Goal: Task Accomplishment & Management: Use online tool/utility

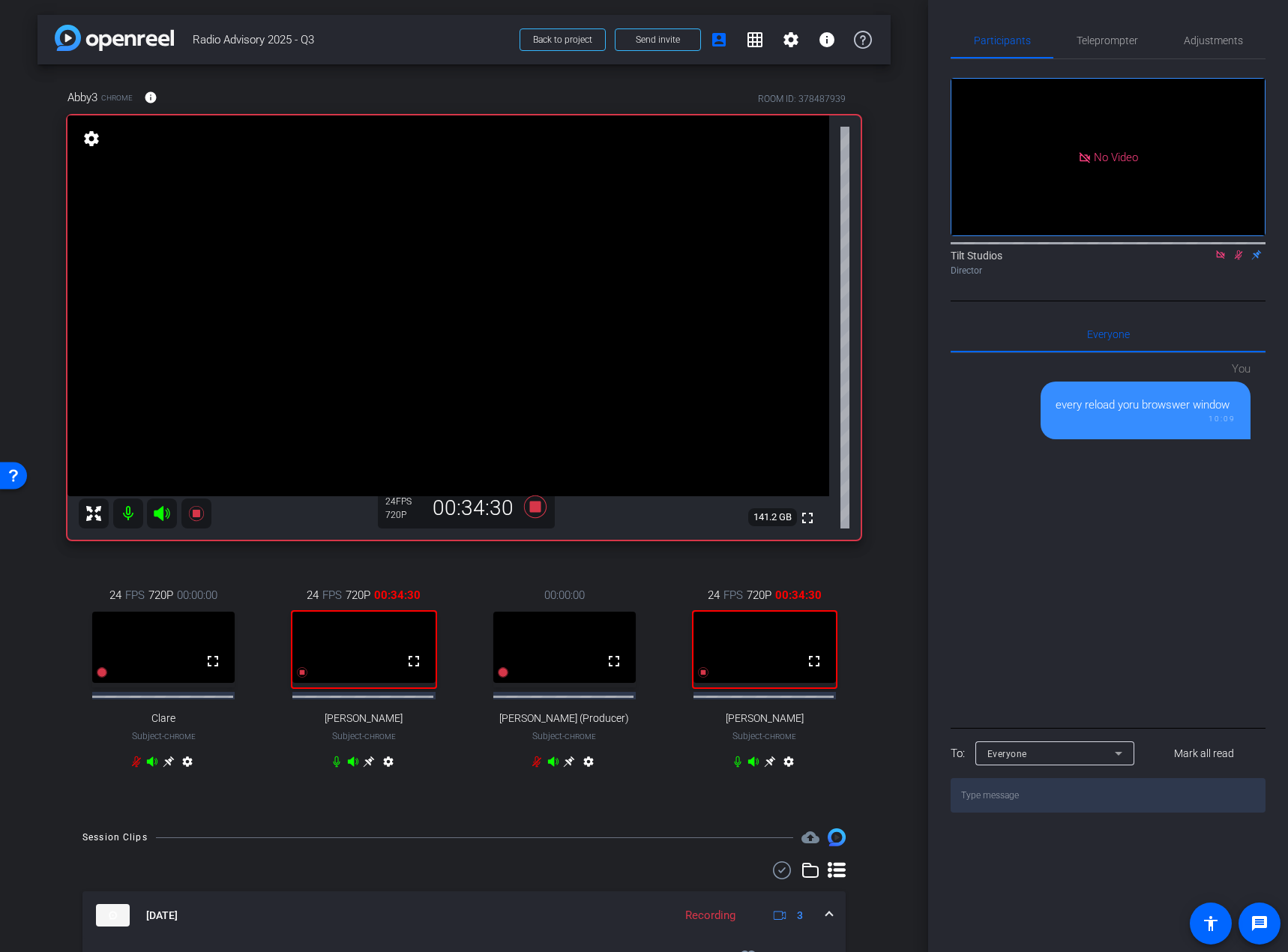
click at [1235, 302] on div "No Video Tilt Studios Director" at bounding box center [1108, 181] width 315 height 242
click at [1239, 260] on icon at bounding box center [1239, 256] width 8 height 10
click at [1230, 282] on div "Tilt Studios Director" at bounding box center [1108, 259] width 315 height 46
click at [1237, 260] on icon at bounding box center [1239, 255] width 12 height 11
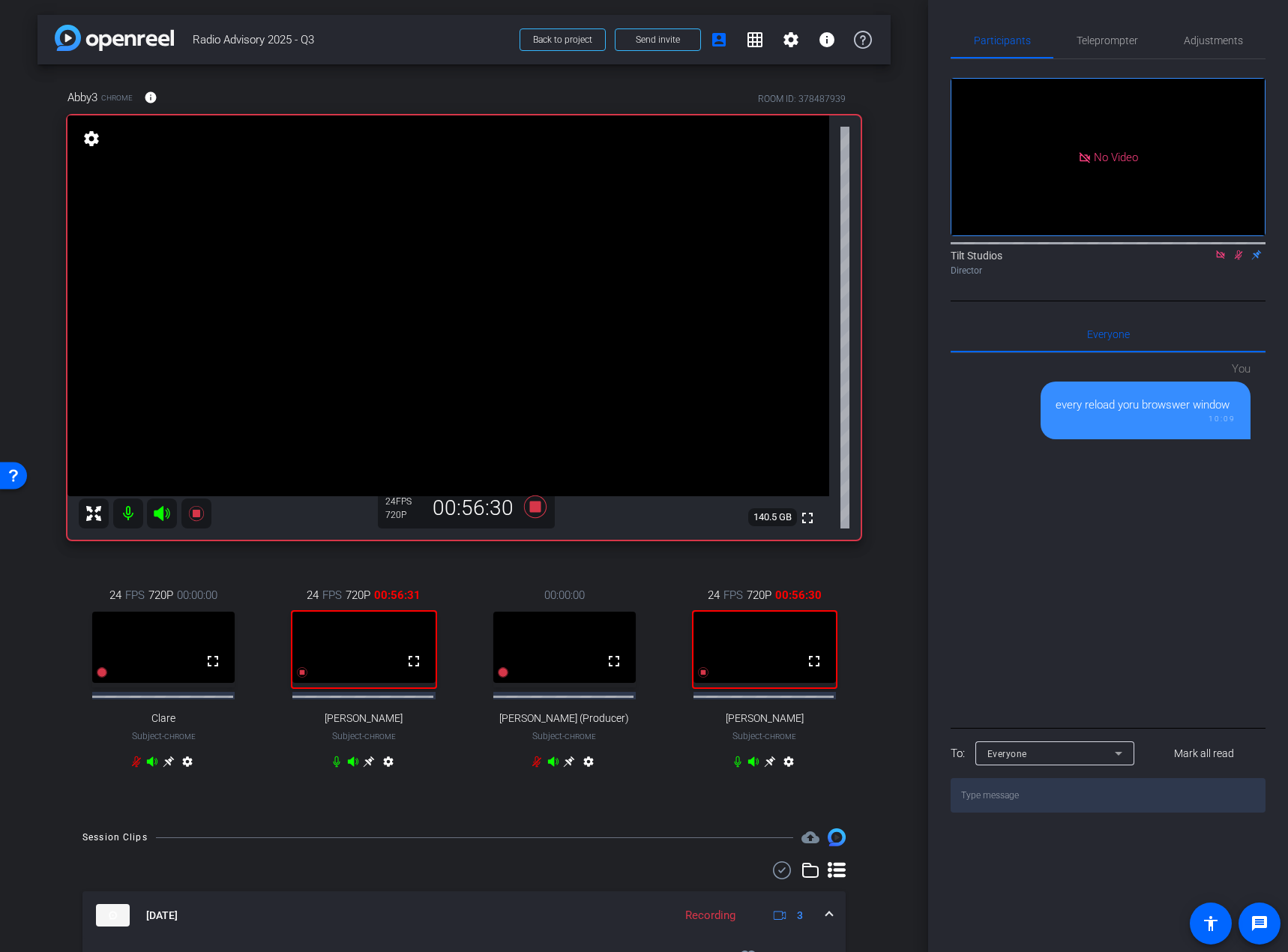
click at [883, 563] on div "Abby3 Chrome info ROOM ID: 378487939 fullscreen settings 140.5 GB 24 FPS 720P 0…" at bounding box center [464, 439] width 853 height 749
click at [893, 559] on div "arrow_back Radio Advisory 2025 - Q3 Back to project Send invite account_box gri…" at bounding box center [464, 476] width 929 height 952
click at [547, 560] on div "Abby3 Chrome info ROOM ID: 378487939 fullscreen settings 140.5 GB 24 FPS 720P 0…" at bounding box center [464, 439] width 853 height 749
click at [530, 503] on icon at bounding box center [535, 507] width 23 height 23
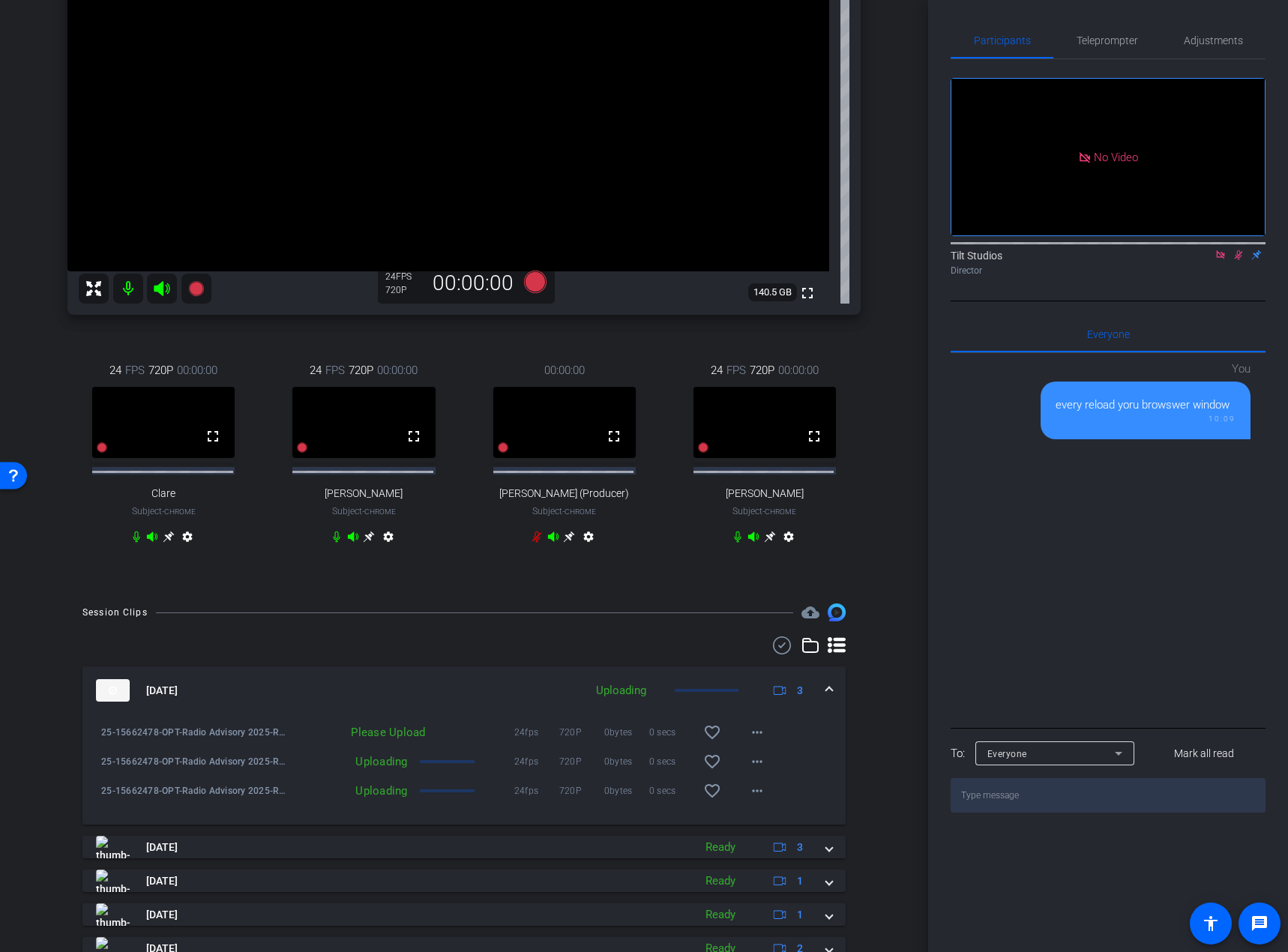
scroll to position [150, 0]
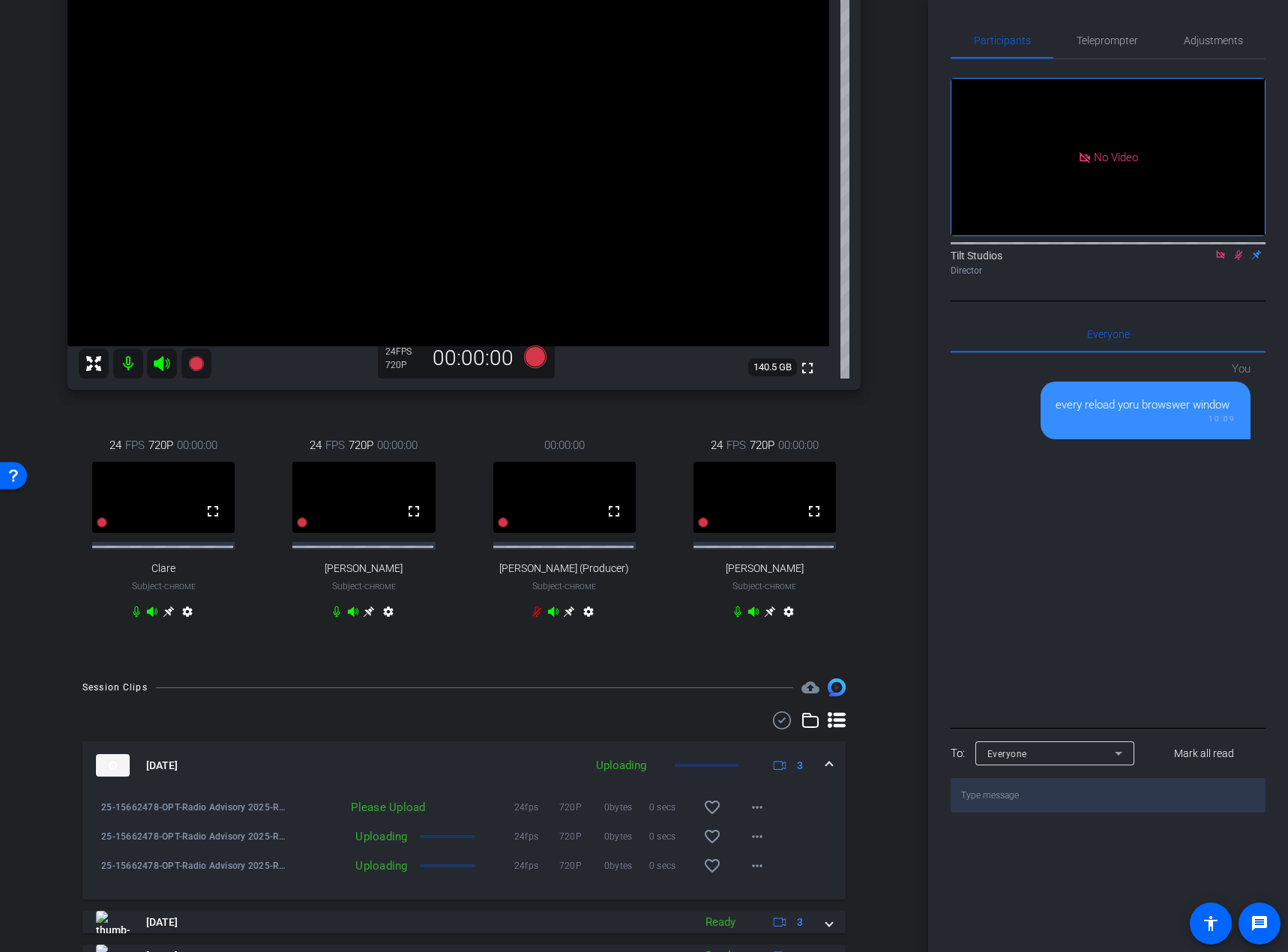
click at [880, 522] on div "Abby3 Chrome info ROOM ID: 378487939 fullscreen settings 140.5 GB 24 FPS 720P 0…" at bounding box center [464, 289] width 853 height 749
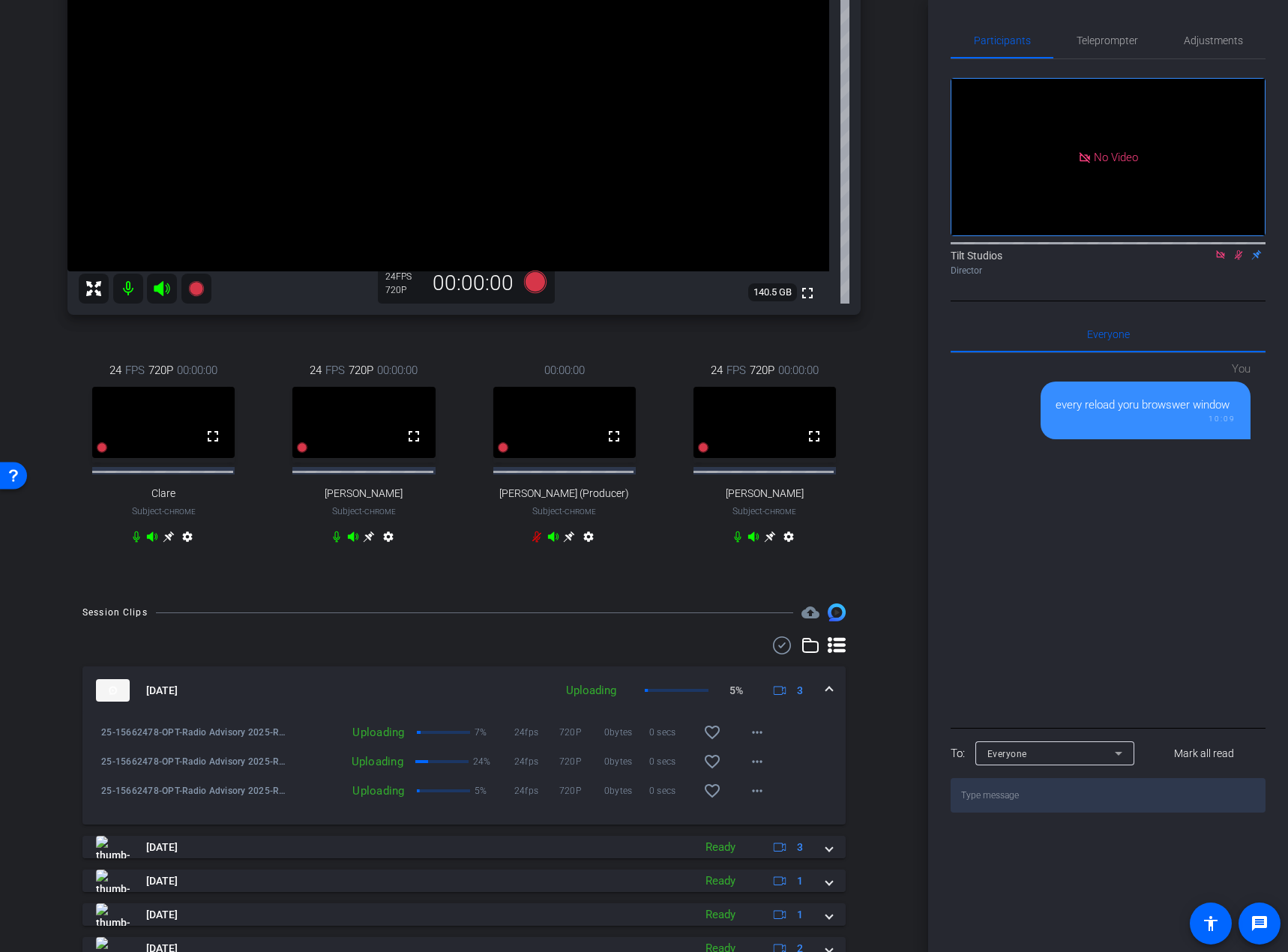
click at [1223, 258] on icon at bounding box center [1220, 255] width 8 height 8
click at [1240, 282] on div "Tilt Studios flip Director" at bounding box center [1108, 259] width 315 height 46
click at [1224, 277] on div "Director" at bounding box center [1108, 271] width 315 height 13
click at [1222, 260] on icon at bounding box center [1220, 255] width 12 height 11
click at [553, 630] on div "arrow_back Radio Advisory 2025 - Q3 Back to project Send invite account_box gri…" at bounding box center [464, 251] width 929 height 952
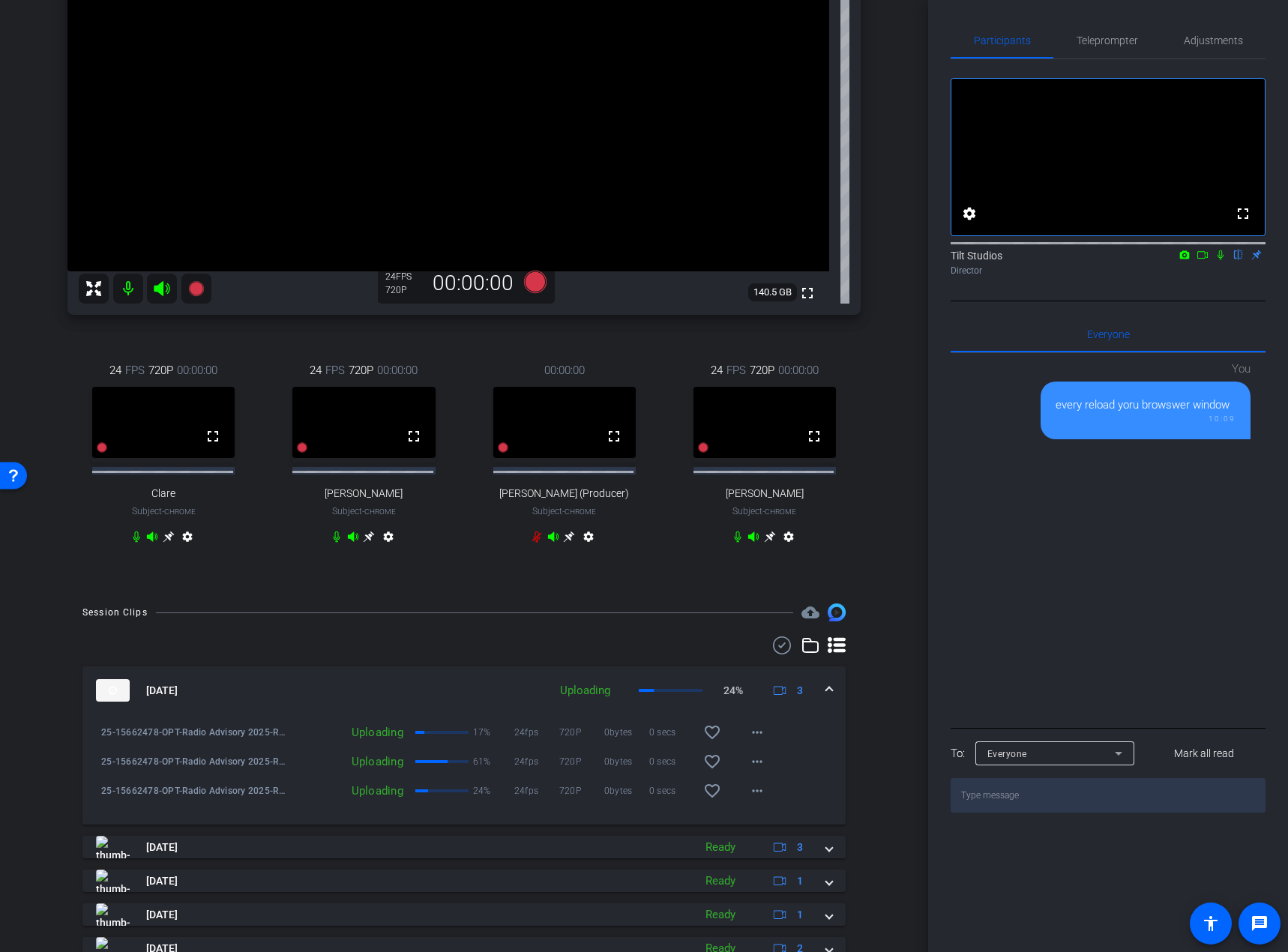
click at [1191, 302] on div "fullscreen settings Tilt Studios flip Director" at bounding box center [1108, 181] width 315 height 242
click at [1222, 260] on icon at bounding box center [1220, 256] width 6 height 10
click at [1207, 302] on div "fullscreen settings Tilt Studios flip Director" at bounding box center [1108, 181] width 315 height 242
click at [871, 578] on div "Abby3 Chrome info ROOM ID: 378487939 fullscreen settings 140.5 GB 24 FPS 720P 0…" at bounding box center [464, 214] width 853 height 749
click at [1214, 277] on div "Director" at bounding box center [1108, 271] width 315 height 13
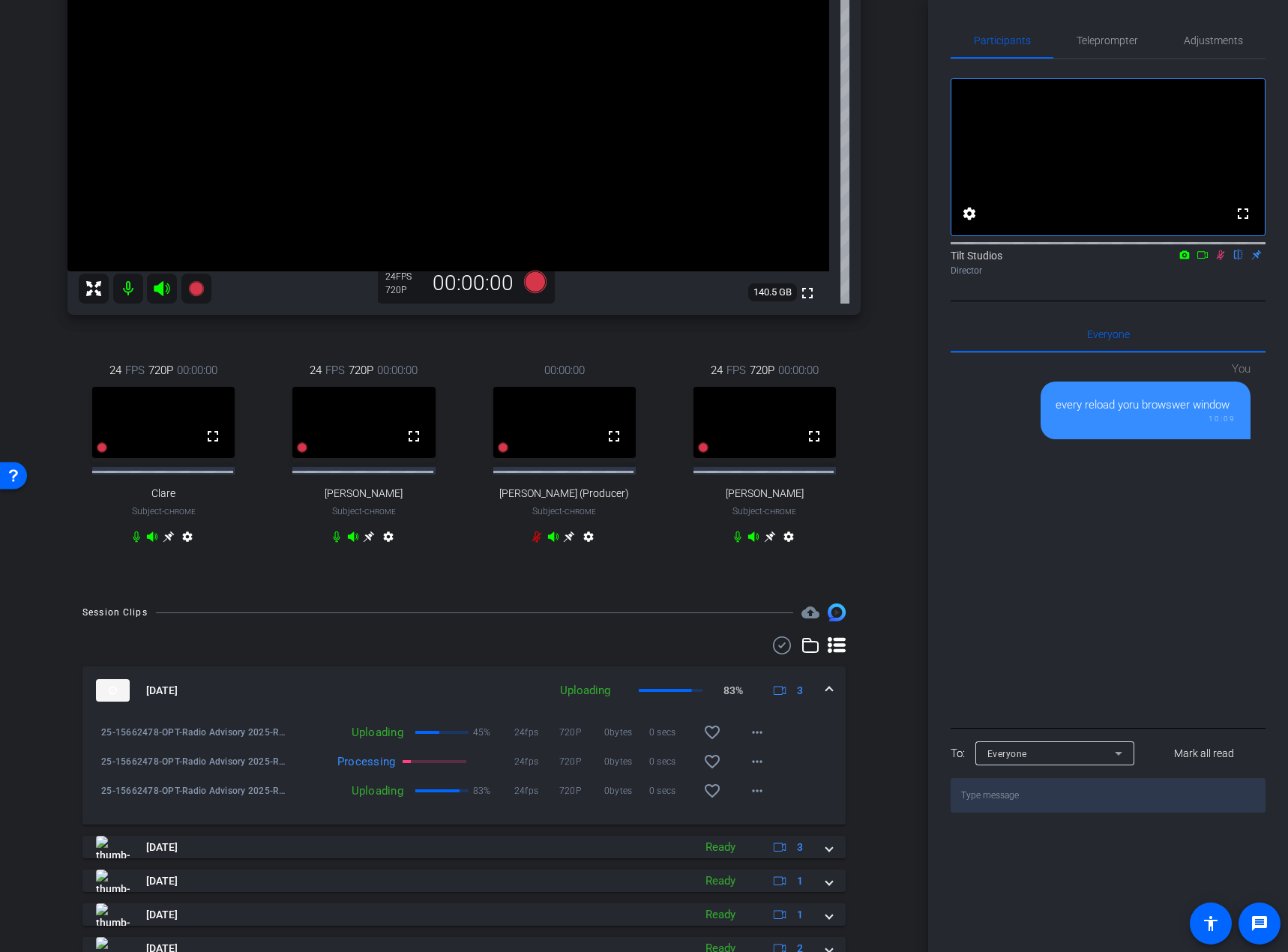
click at [1219, 260] on icon at bounding box center [1221, 256] width 8 height 10
click at [340, 588] on div "Abby3 Chrome info ROOM ID: 378487939 fullscreen settings 140.5 GB 24 FPS 720P 0…" at bounding box center [464, 214] width 853 height 749
click at [434, 573] on div "24 FPS 720P 00:00:00 fullscreen Clare Subject - Chrome settings 24 FPS 720P 00:…" at bounding box center [464, 456] width 793 height 237
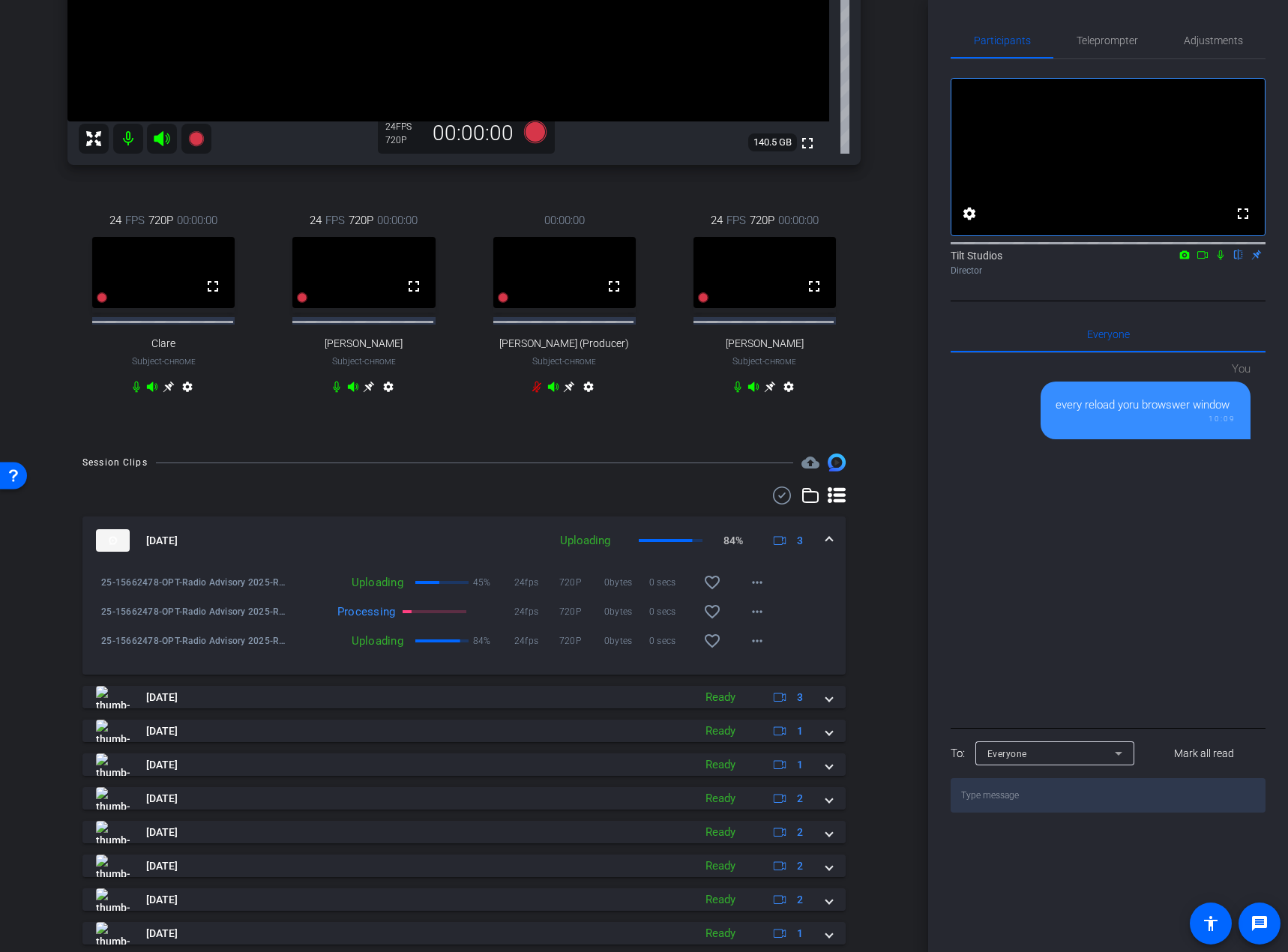
scroll to position [300, 0]
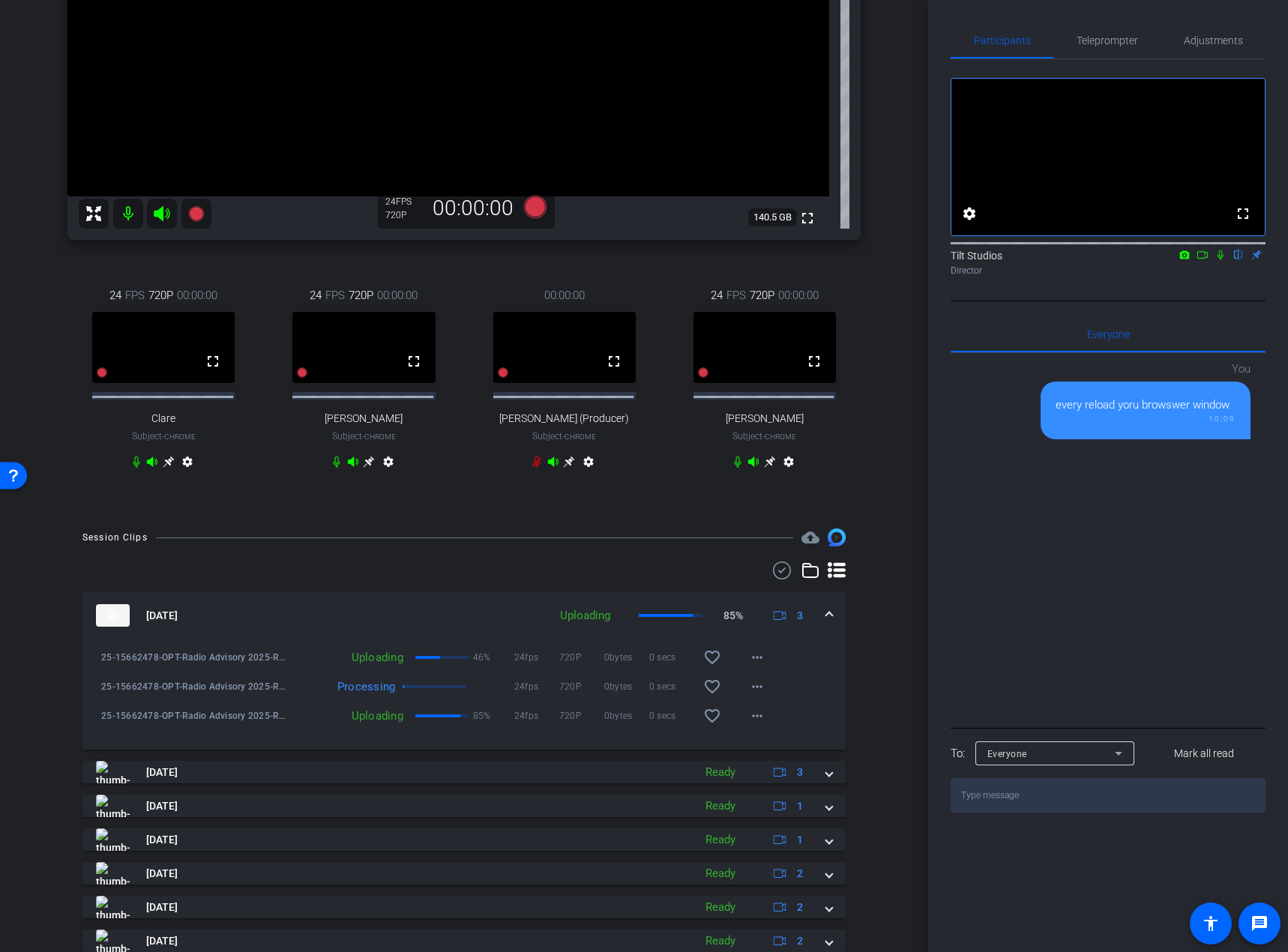
click at [812, 499] on div "24 FPS 720P 00:00:00 fullscreen Clare Subject - Chrome settings 24 FPS 720P 00:…" at bounding box center [464, 380] width 793 height 237
click at [1222, 260] on icon at bounding box center [1220, 255] width 12 height 11
click at [837, 499] on div "24 FPS 720P 00:00:00 fullscreen Clare Subject - Chrome settings 24 FPS 720P 00:…" at bounding box center [464, 380] width 793 height 237
click at [1221, 260] on icon at bounding box center [1221, 256] width 8 height 10
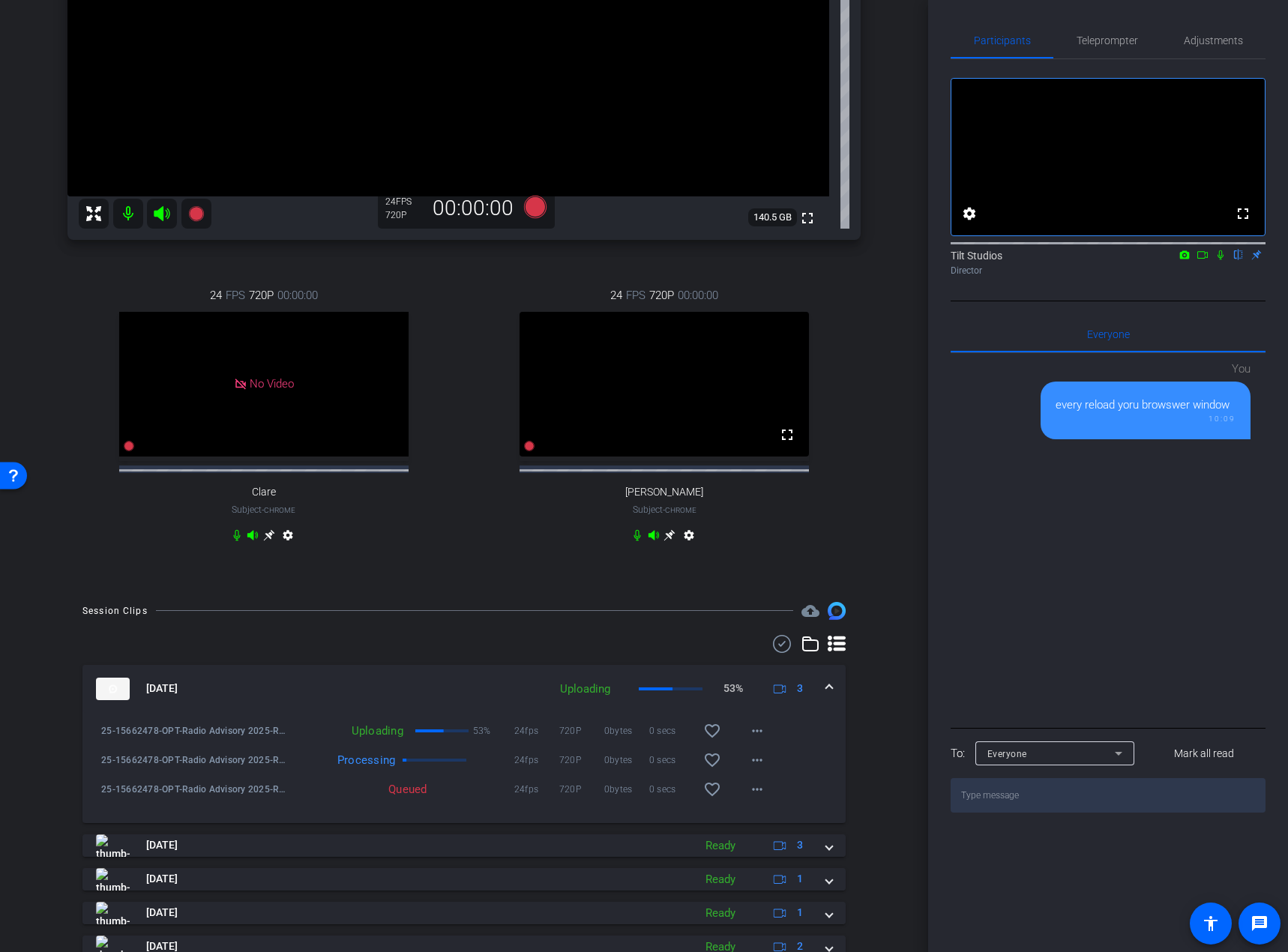
scroll to position [225, 0]
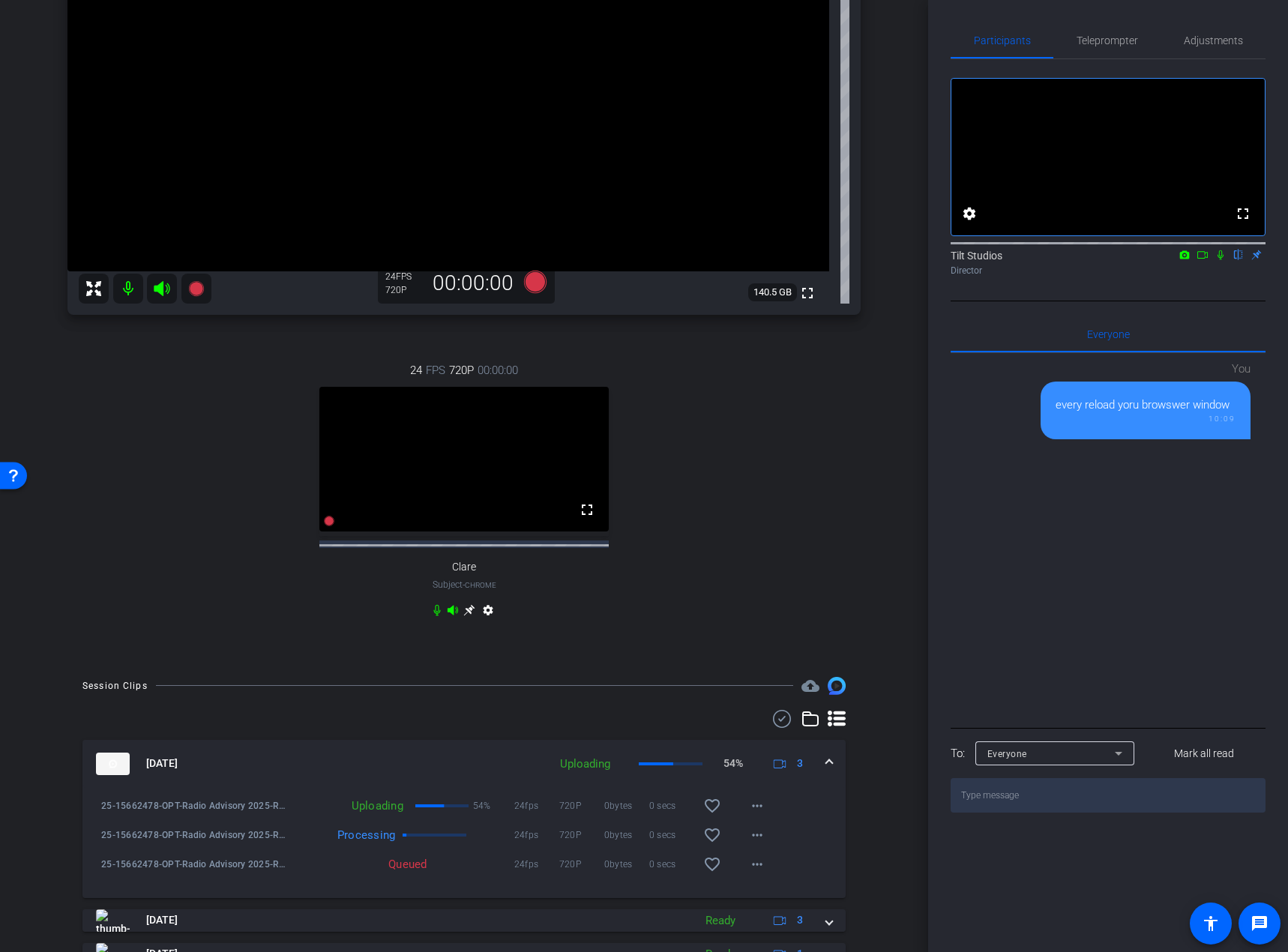
click at [1220, 260] on icon at bounding box center [1220, 256] width 6 height 10
click at [1220, 260] on icon at bounding box center [1221, 256] width 8 height 10
click at [1219, 260] on icon at bounding box center [1220, 255] width 12 height 11
click at [1220, 260] on icon at bounding box center [1220, 255] width 12 height 11
click at [844, 471] on div "24 FPS 720P 00:00:00 fullscreen Clare Subject - Chrome settings" at bounding box center [464, 492] width 793 height 309
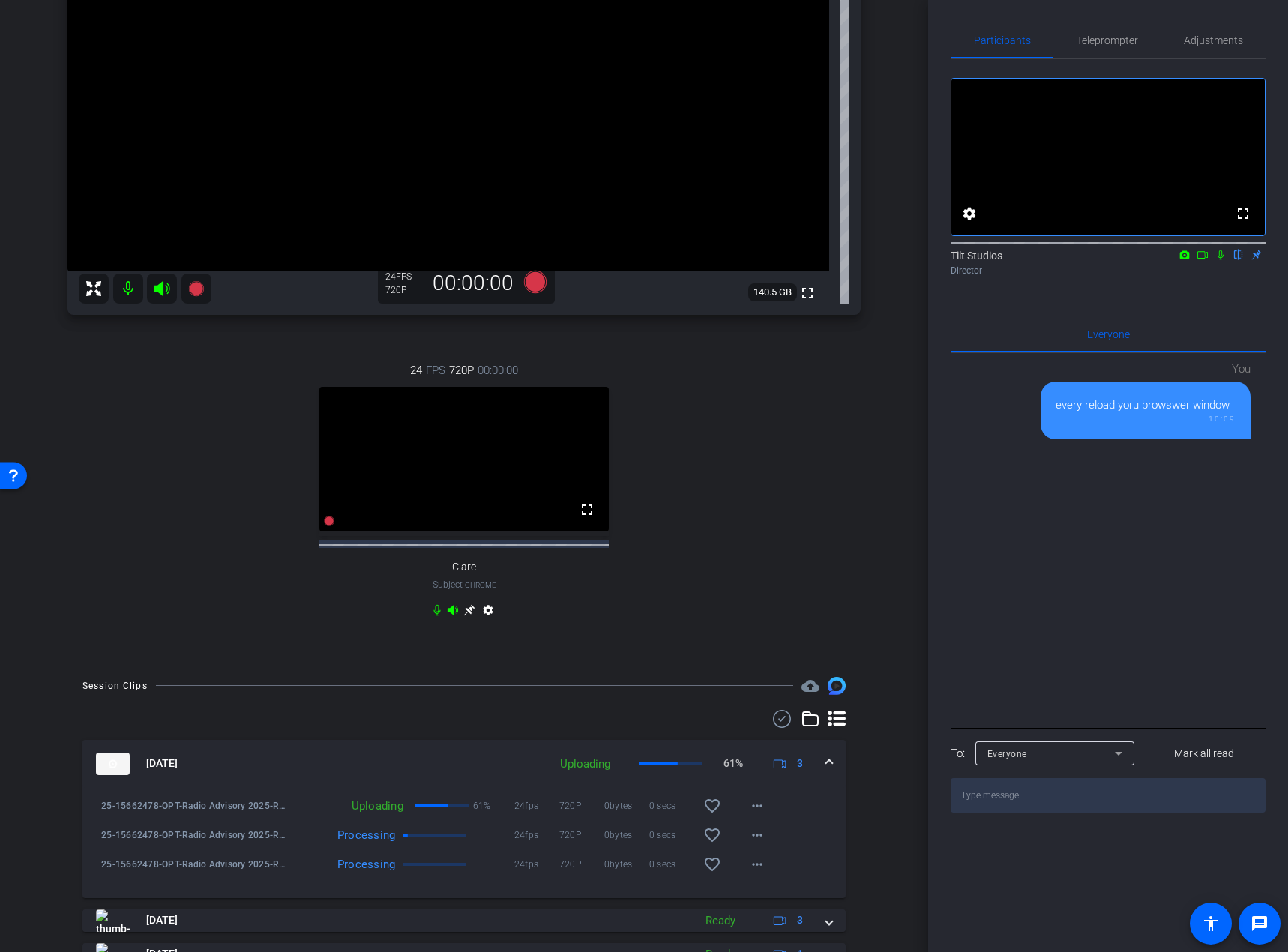
click at [885, 383] on div "arrow_back Radio Advisory 2025 - Q3 Back to project Send invite account_box gri…" at bounding box center [464, 251] width 929 height 952
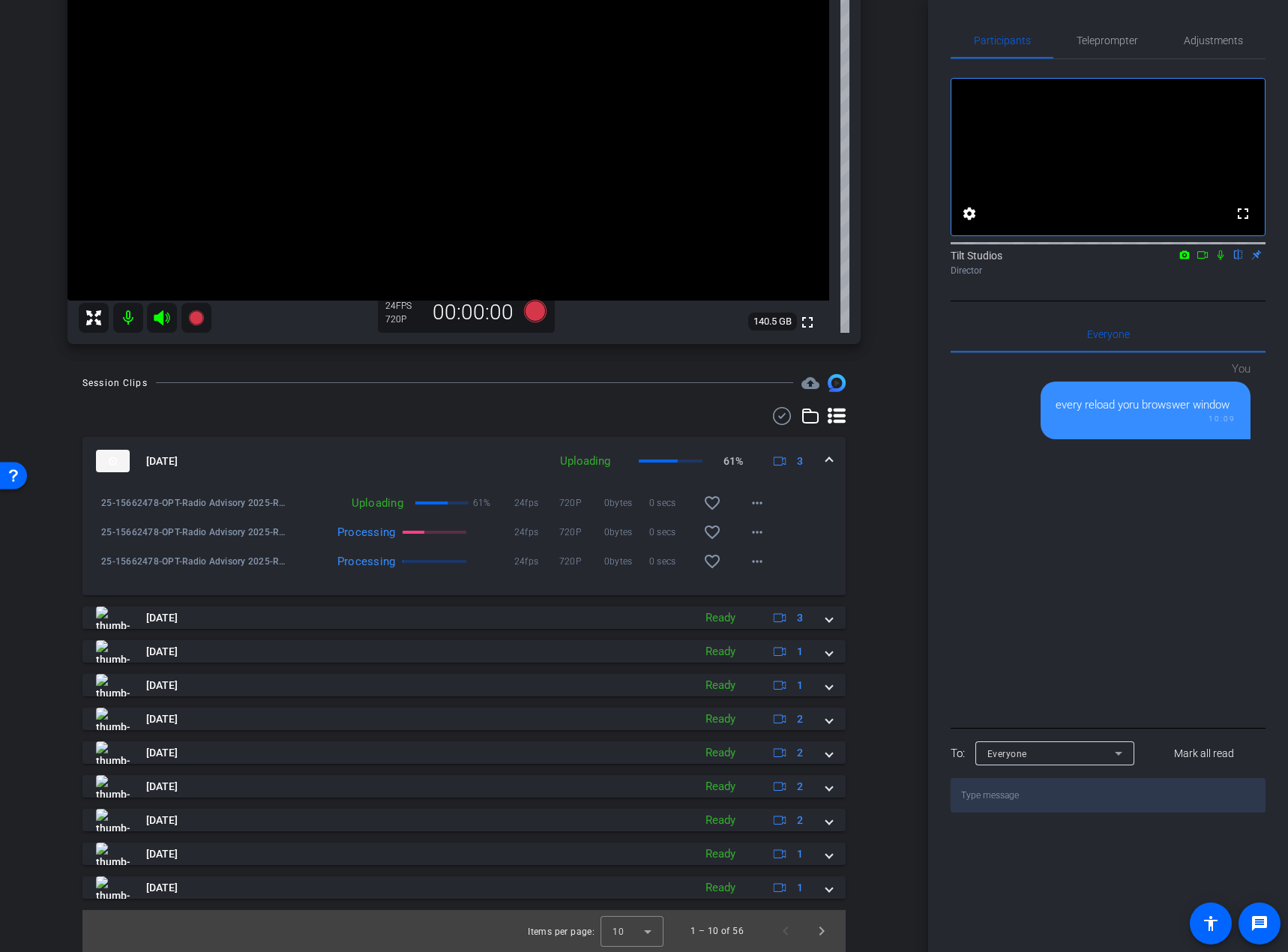
click at [1234, 277] on div "Director" at bounding box center [1108, 271] width 315 height 13
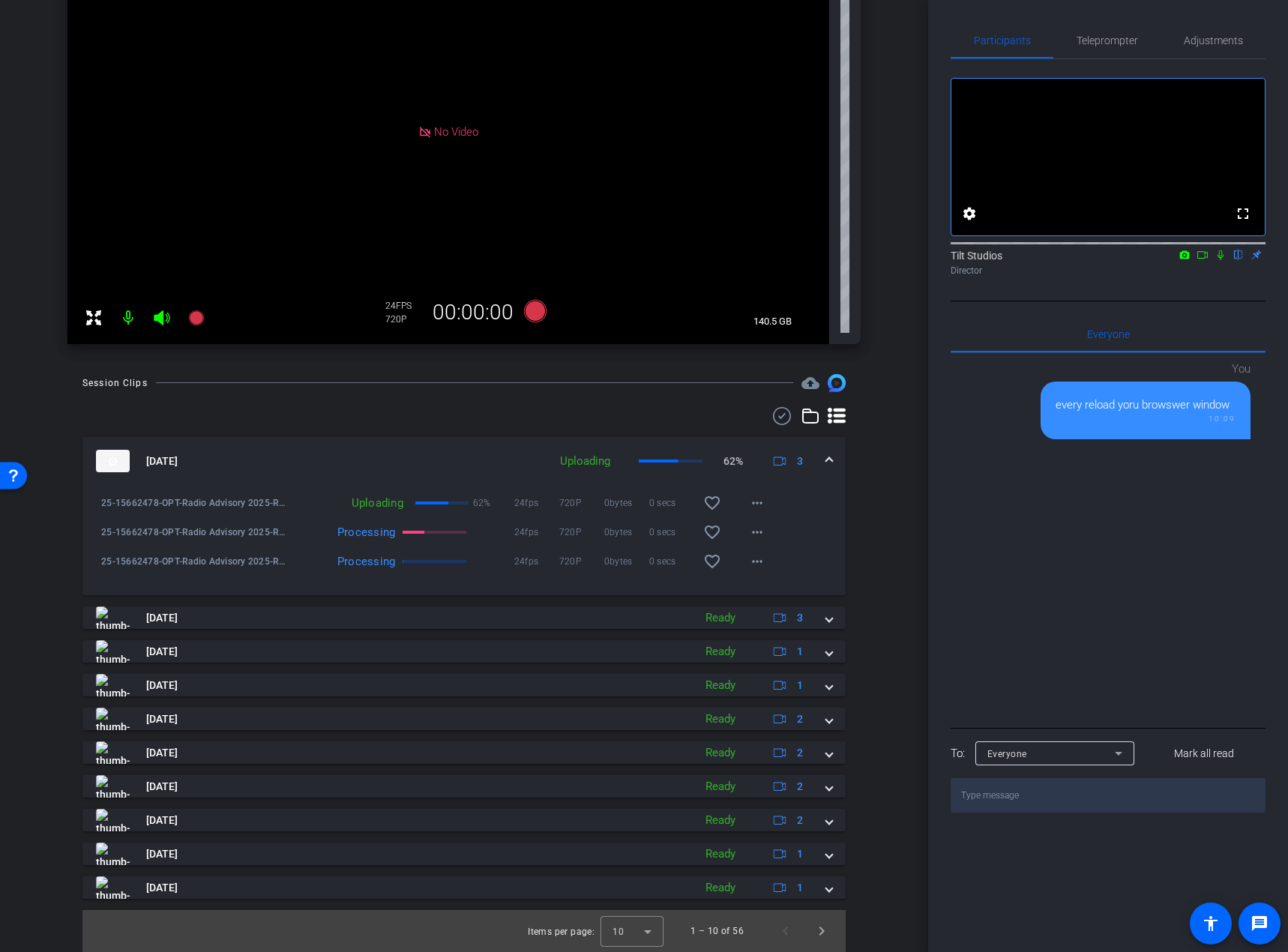
click at [1221, 260] on icon at bounding box center [1220, 255] width 12 height 11
click at [1201, 260] on icon at bounding box center [1203, 255] width 12 height 11
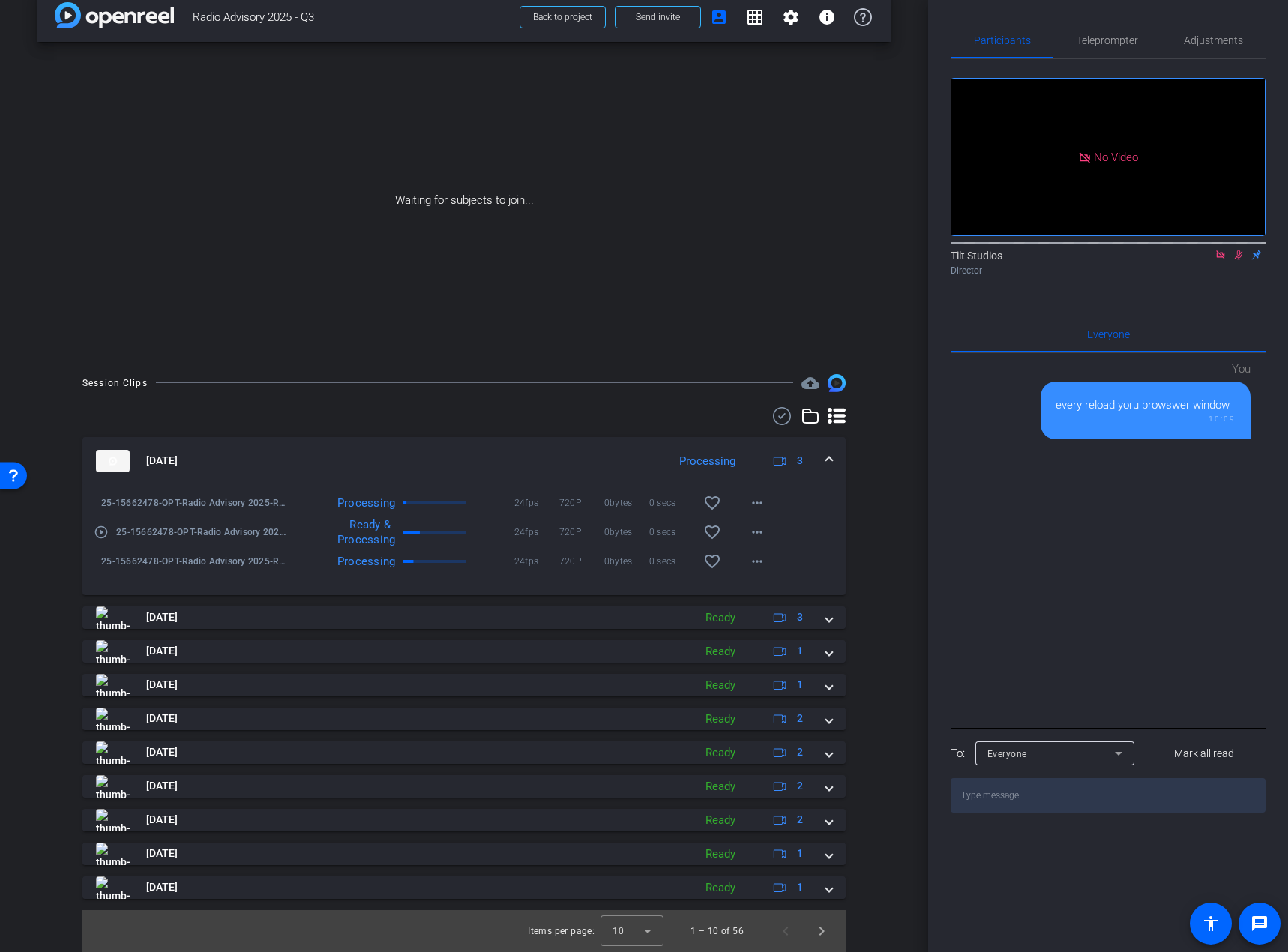
scroll to position [23, 0]
click at [104, 531] on mat-icon "play_circle_outline" at bounding box center [101, 532] width 15 height 15
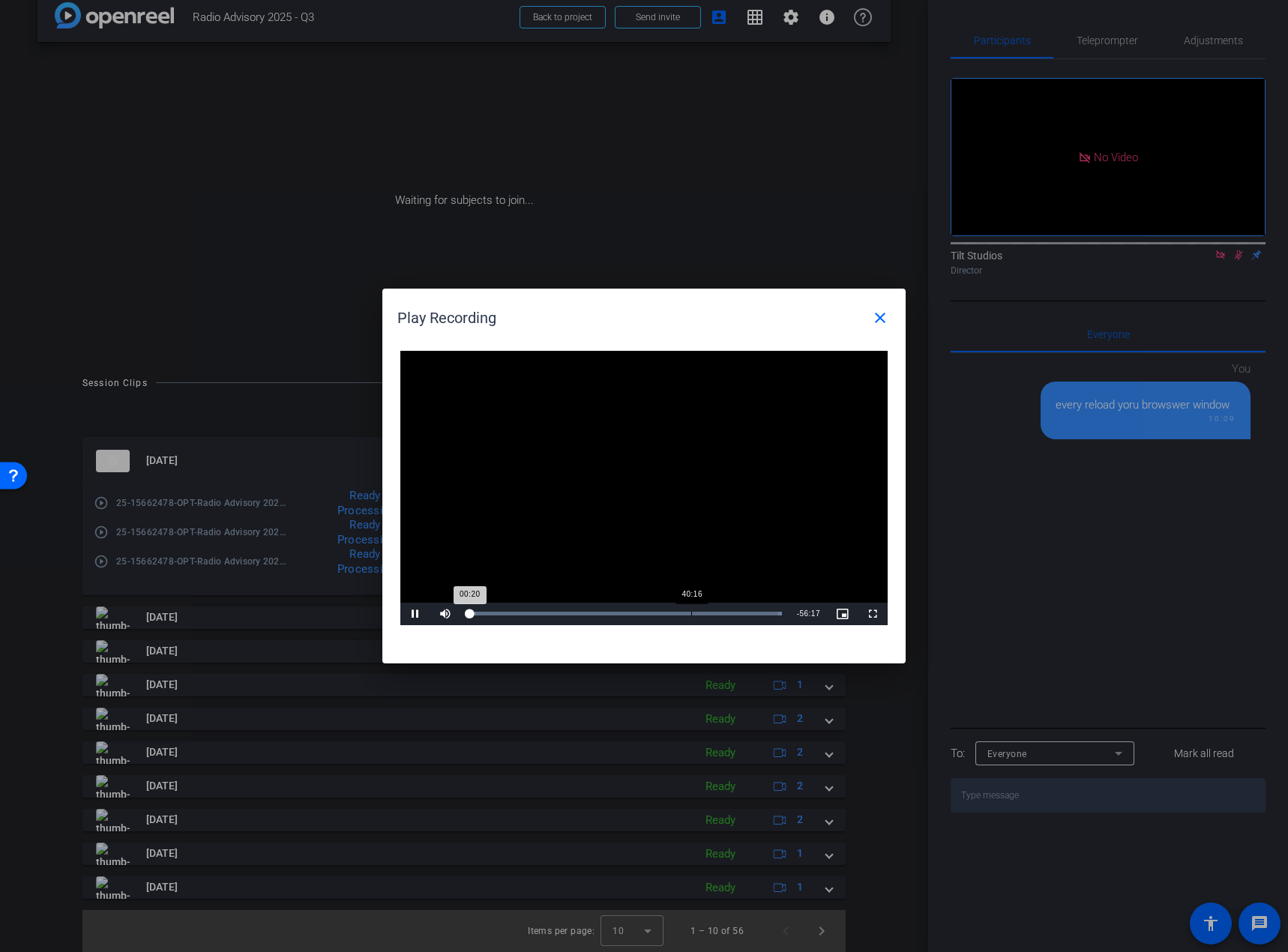
click at [691, 609] on div "Loaded : 100.00% 40:16 00:20" at bounding box center [625, 613] width 329 height 23
click at [698, 608] on div "Loaded : 100.00% 41:21 40:19" at bounding box center [625, 613] width 329 height 23
click at [692, 612] on div "41:30" at bounding box center [583, 613] width 230 height 3
click at [698, 608] on div "Loaded : 100.00% 41:29 41:29" at bounding box center [625, 613] width 329 height 23
click at [696, 612] on div "41:30" at bounding box center [583, 613] width 230 height 3
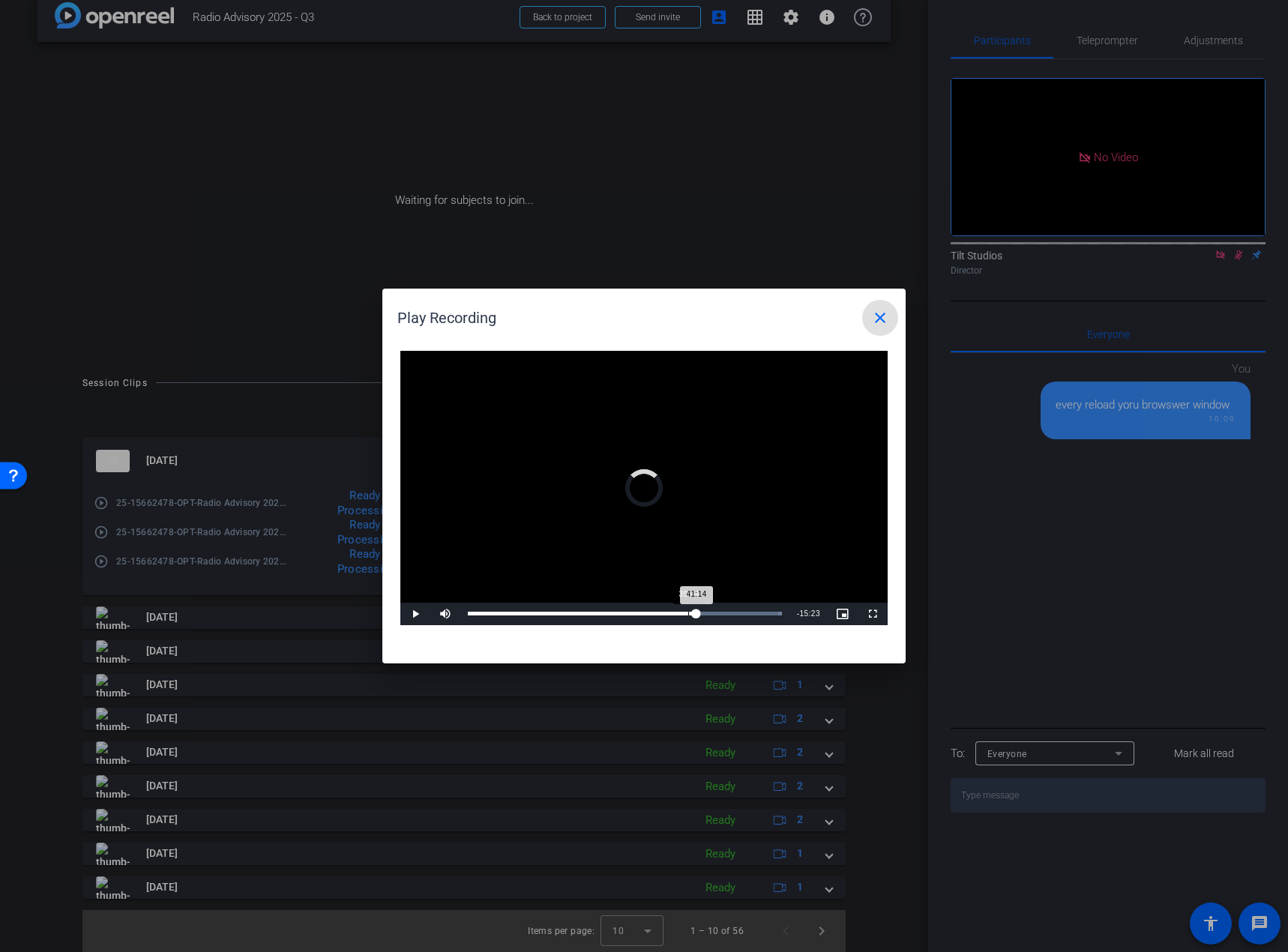
click at [690, 612] on div "41:14" at bounding box center [583, 613] width 229 height 3
click at [692, 614] on div "40:26" at bounding box center [580, 613] width 224 height 3
click at [696, 613] on div "41:13" at bounding box center [583, 613] width 229 height 3
click at [695, 612] on div "41:15" at bounding box center [583, 613] width 229 height 3
drag, startPoint x: 412, startPoint y: 607, endPoint x: 470, endPoint y: 596, distance: 59.0
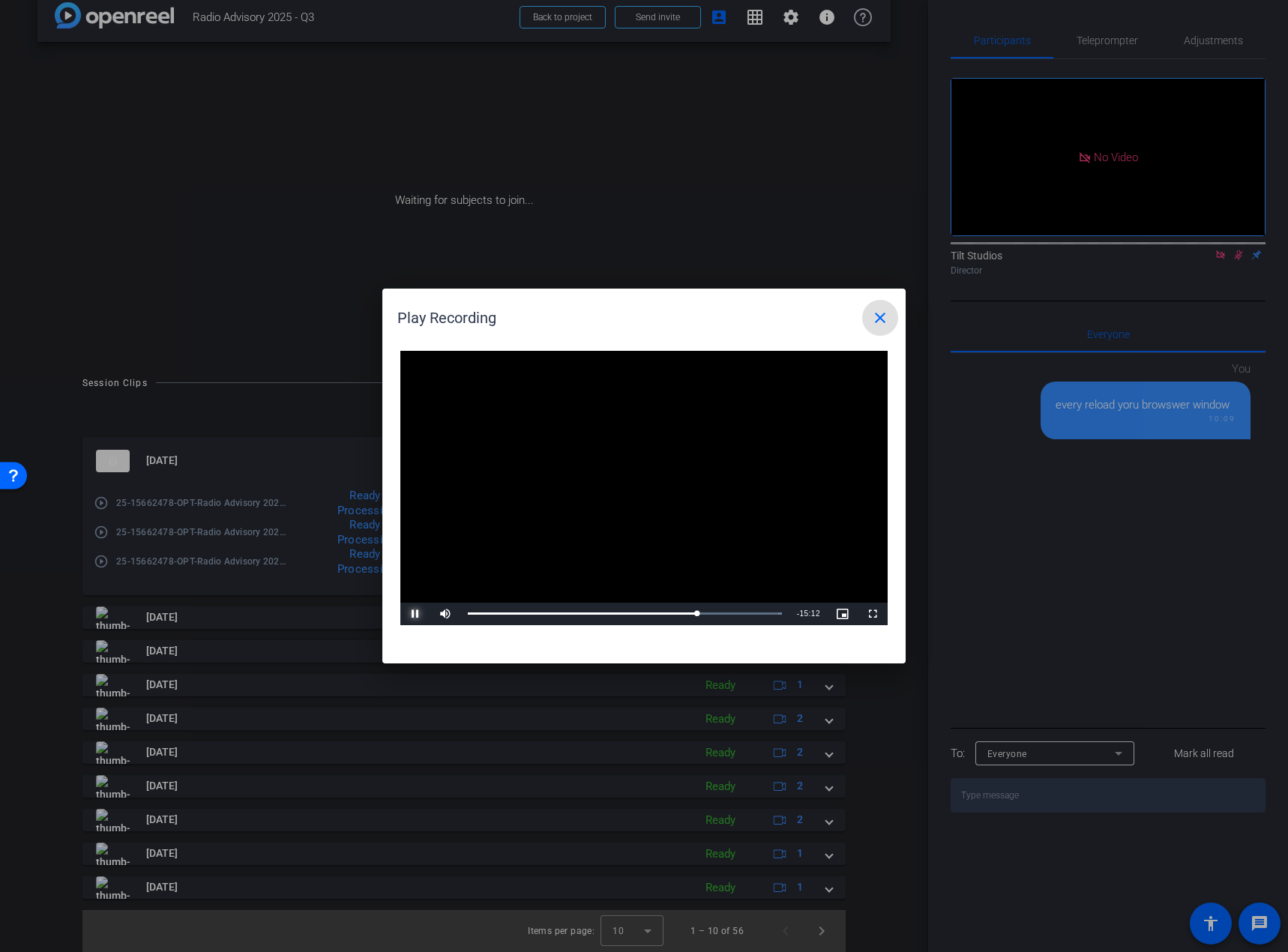
click at [412, 614] on span "Video Player" at bounding box center [415, 614] width 30 height 0
click at [882, 317] on mat-icon "close" at bounding box center [880, 318] width 18 height 18
